Goal: Go to known website: Access a specific website the user already knows

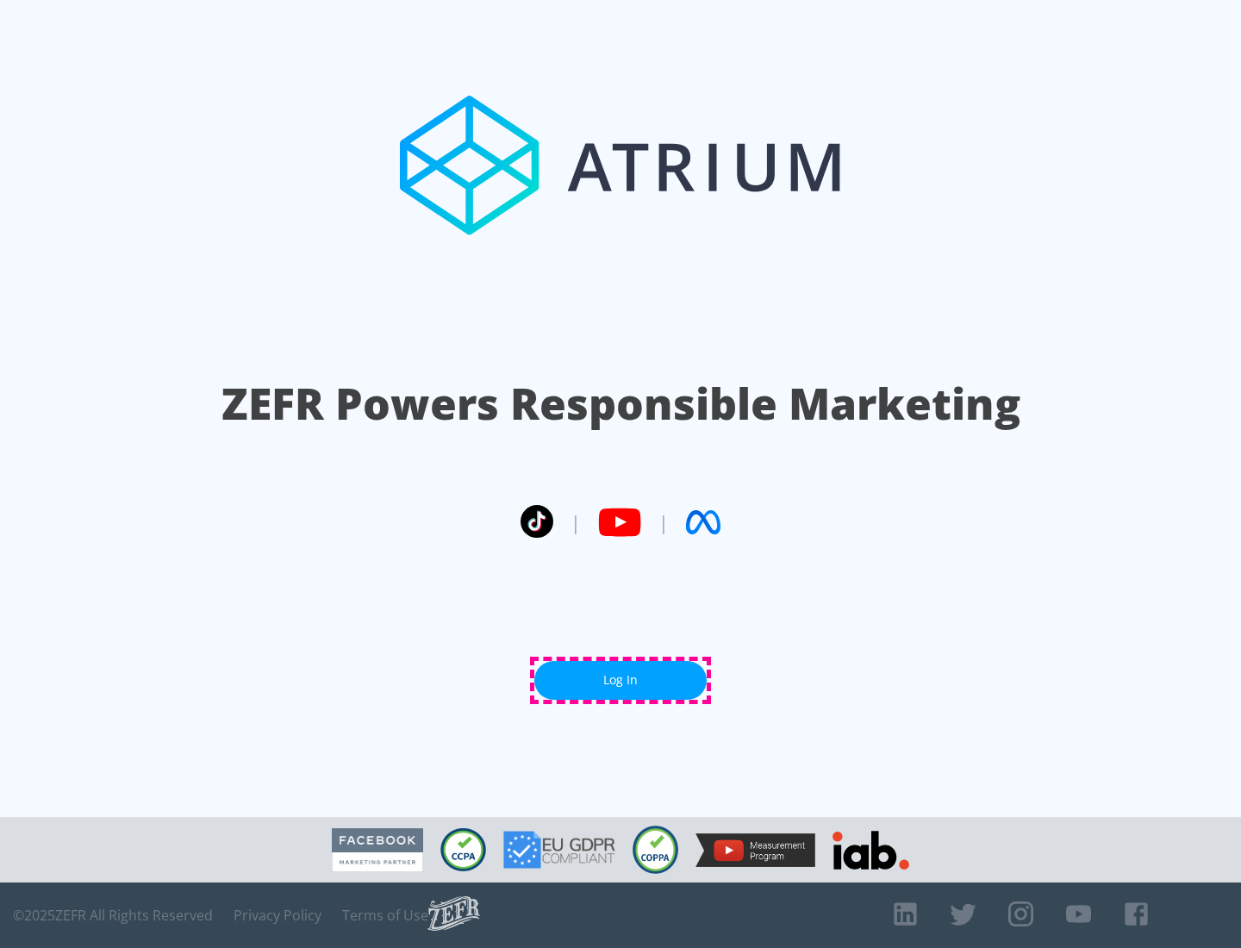
click at [621, 680] on link "Log In" at bounding box center [620, 680] width 172 height 39
